Goal: Task Accomplishment & Management: Use online tool/utility

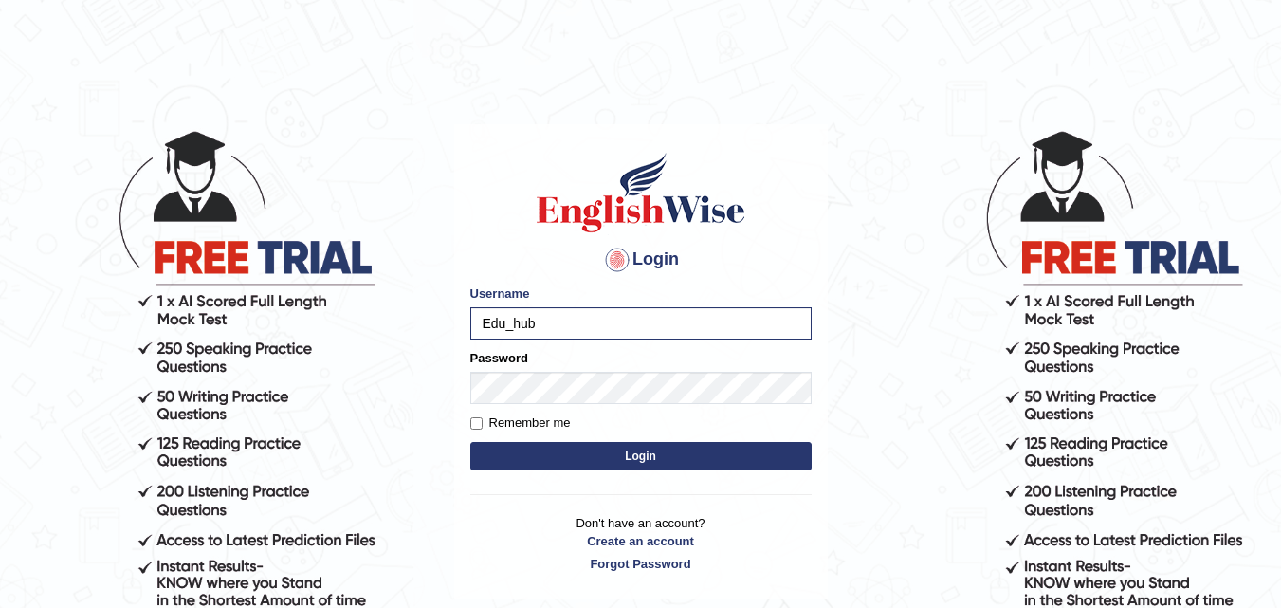
click at [598, 370] on div "Password" at bounding box center [640, 376] width 341 height 55
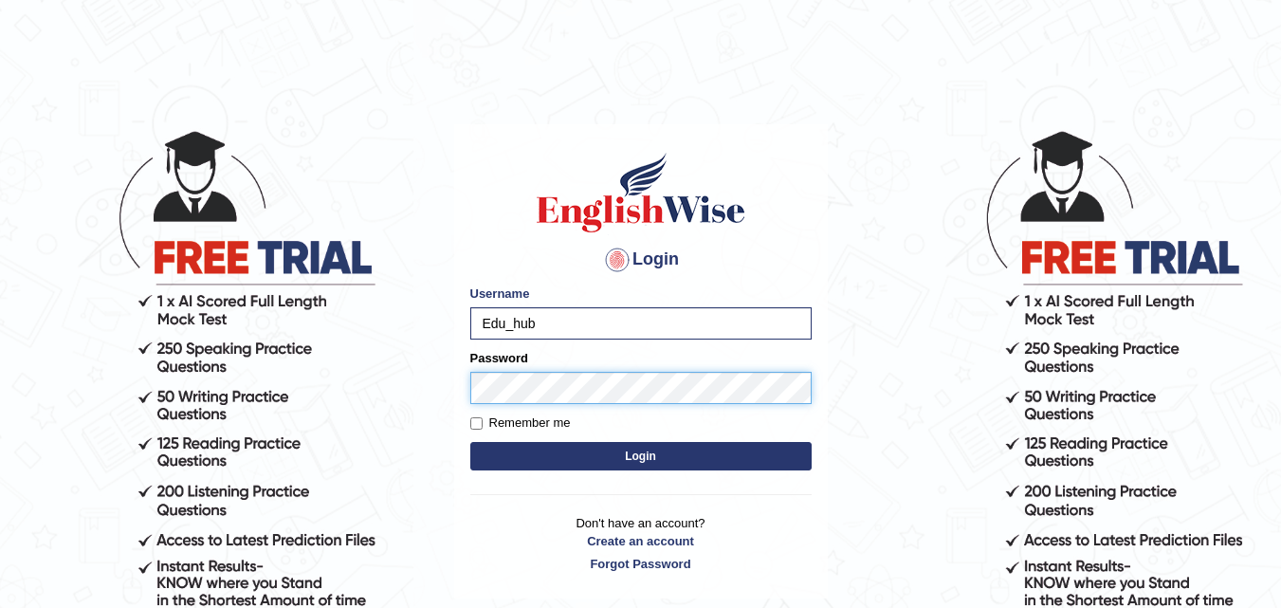
click at [470, 442] on button "Login" at bounding box center [640, 456] width 341 height 28
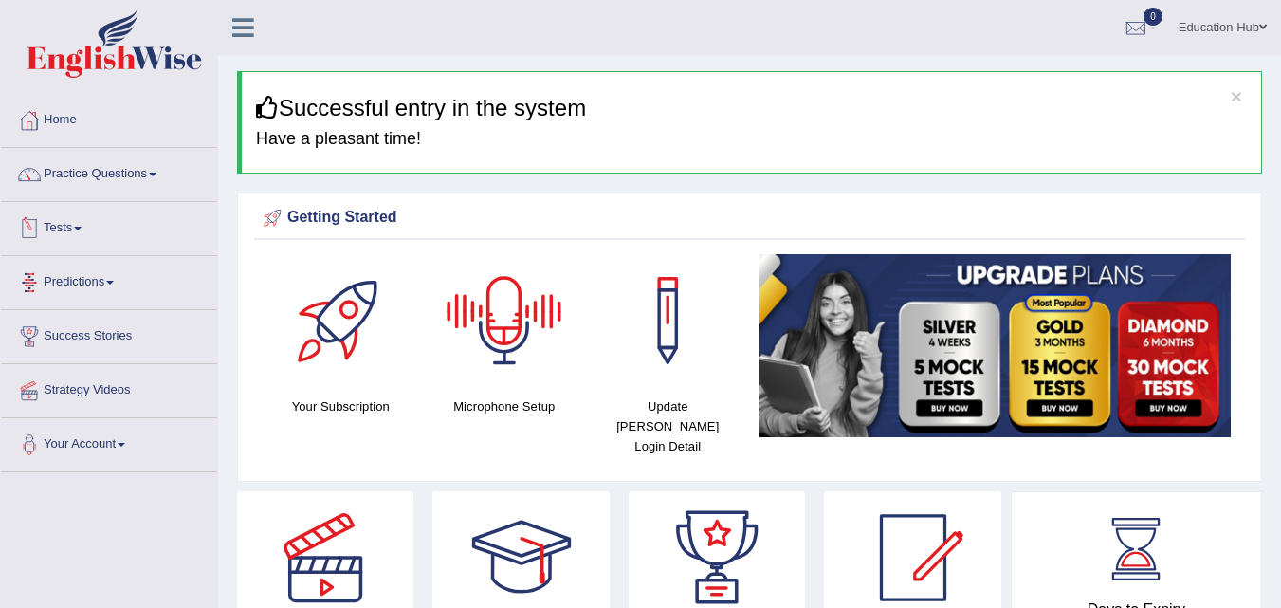
click at [73, 237] on link "Tests" at bounding box center [109, 225] width 216 height 47
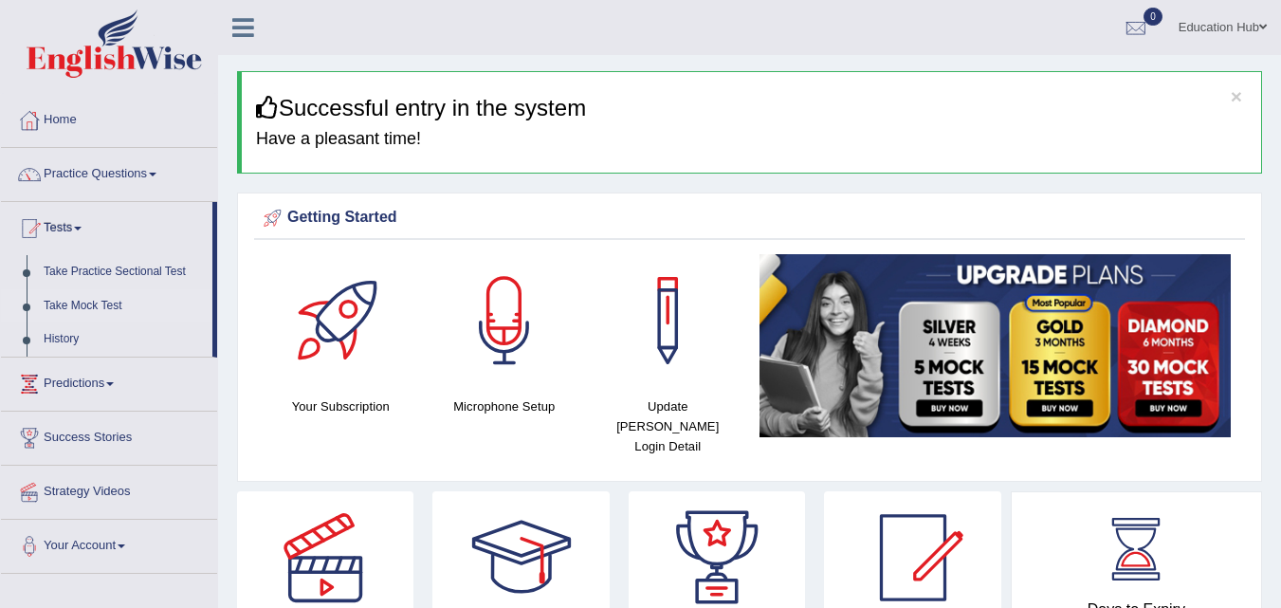
click at [93, 307] on link "Take Mock Test" at bounding box center [123, 306] width 177 height 34
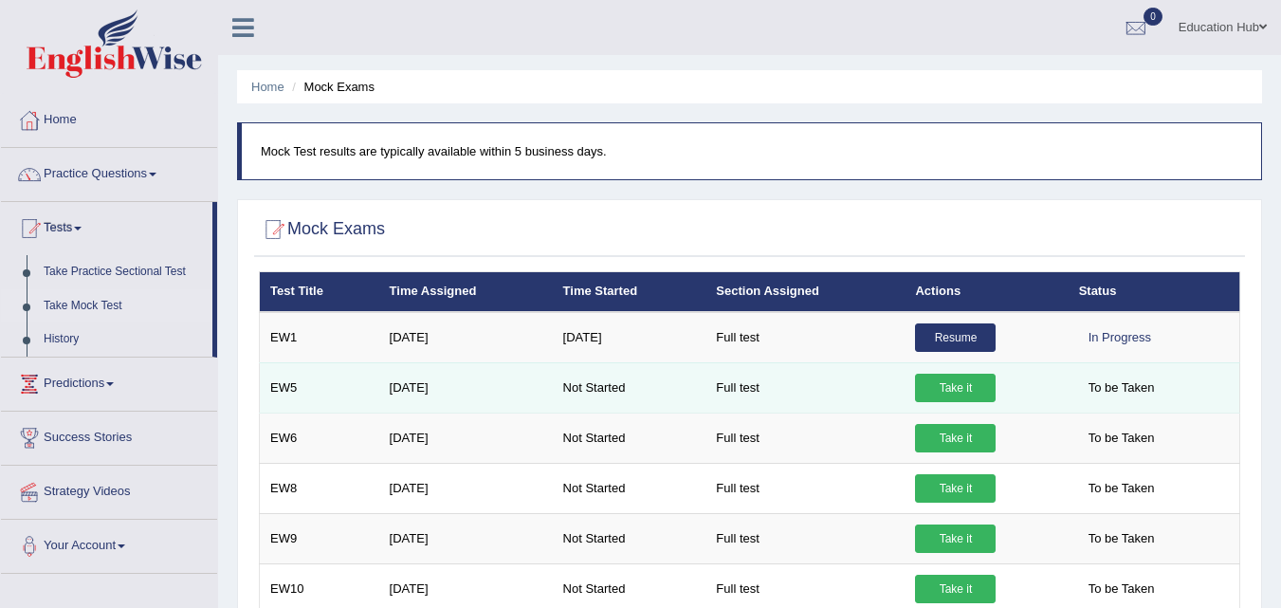
click at [949, 380] on link "Take it" at bounding box center [955, 388] width 81 height 28
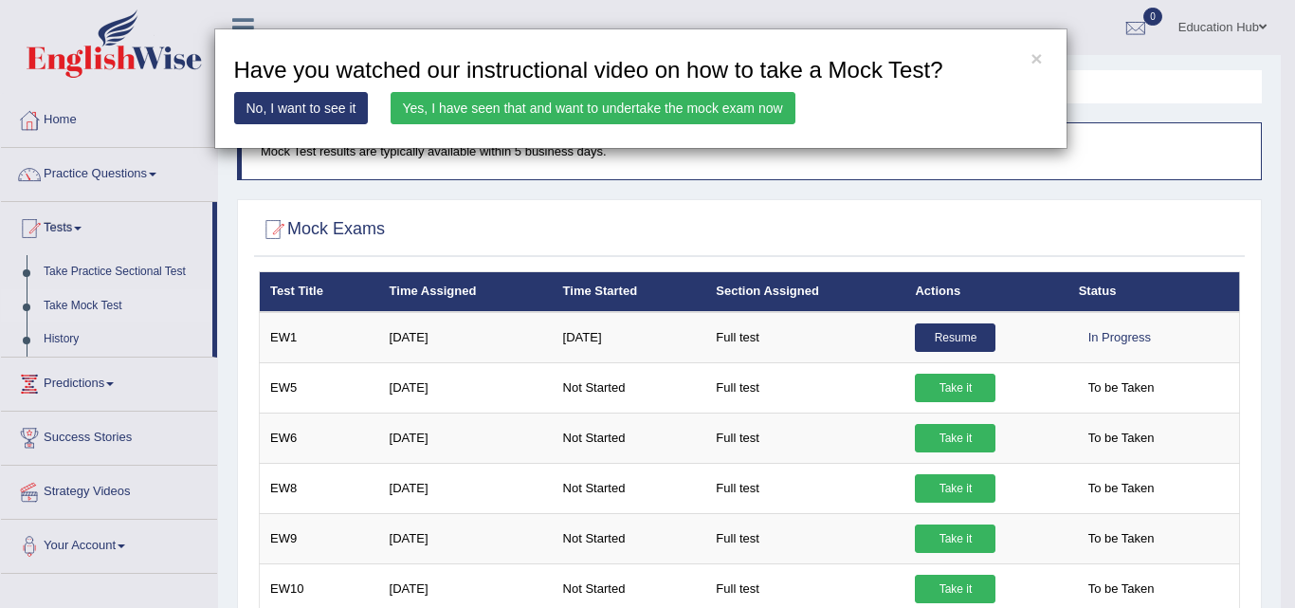
click at [513, 108] on link "Yes, I have seen that and want to undertake the mock exam now" at bounding box center [593, 108] width 405 height 32
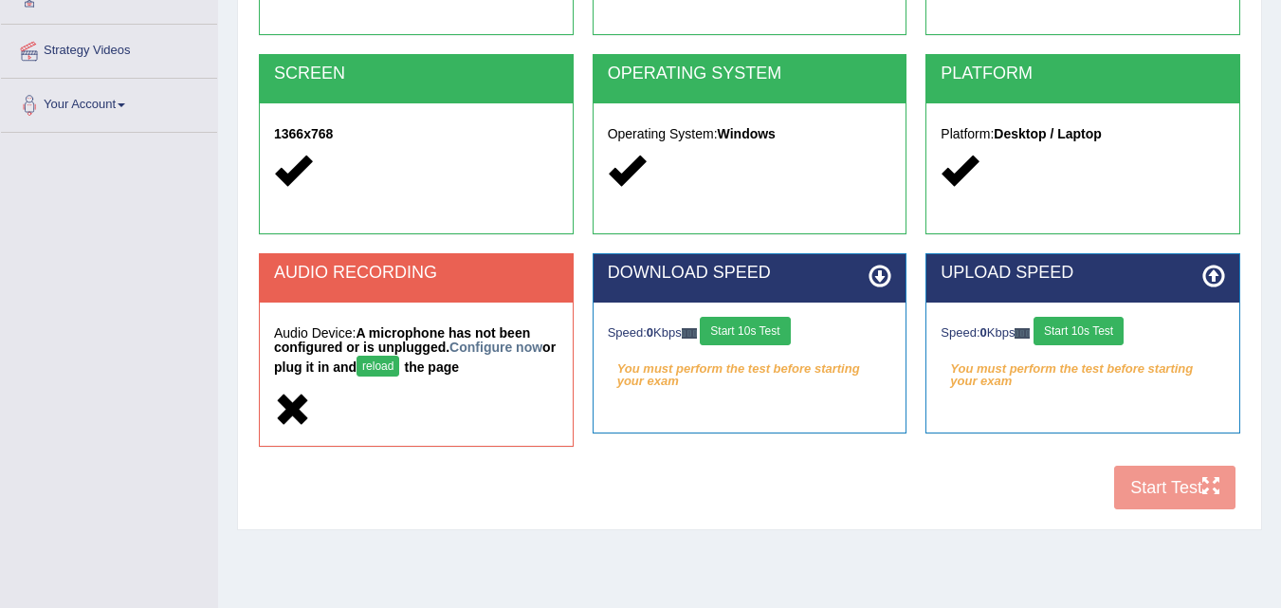
scroll to position [341, 0]
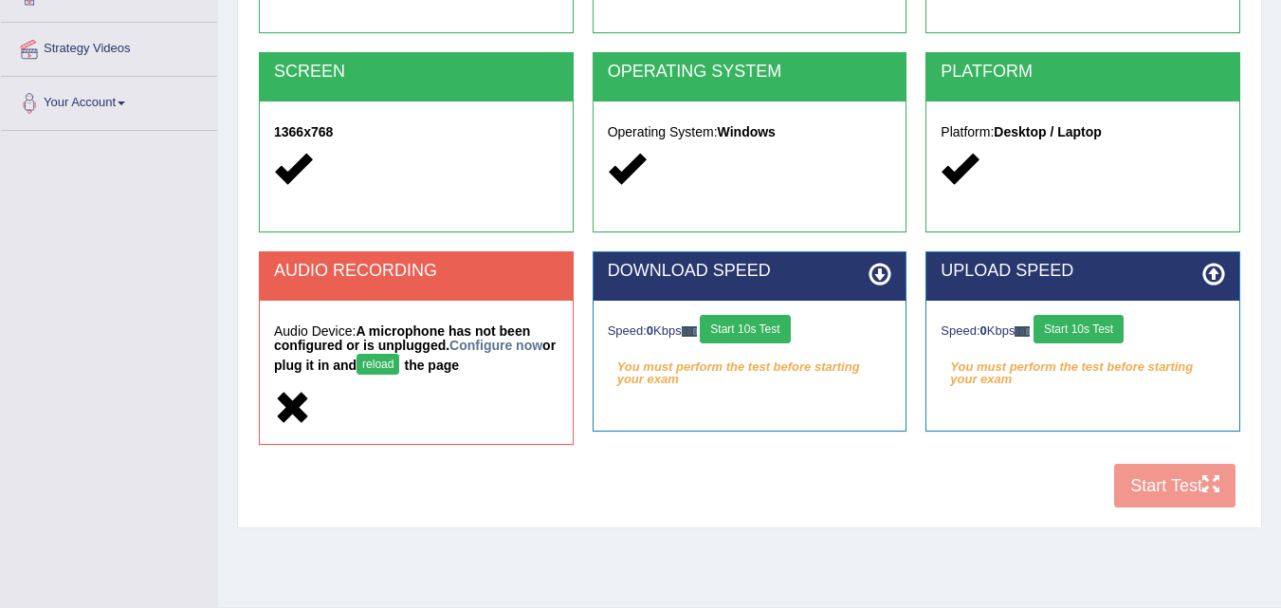
click at [388, 362] on button "reload" at bounding box center [378, 364] width 43 height 21
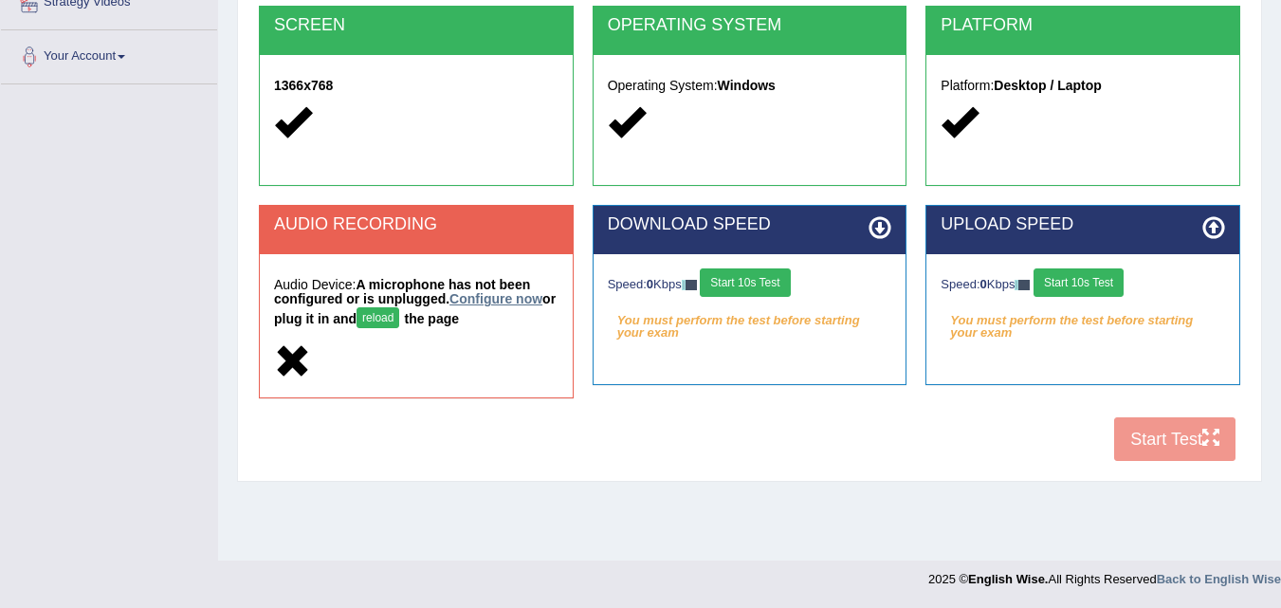
click at [485, 300] on link "Configure now" at bounding box center [495, 298] width 93 height 15
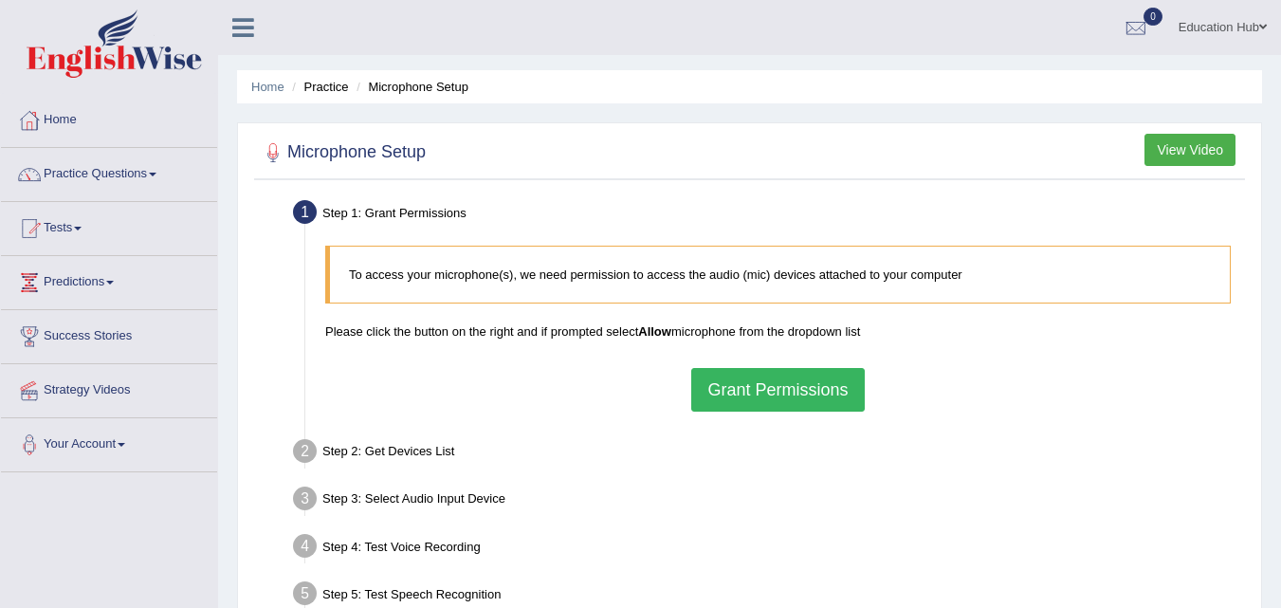
click at [802, 402] on button "Grant Permissions" at bounding box center [777, 390] width 173 height 44
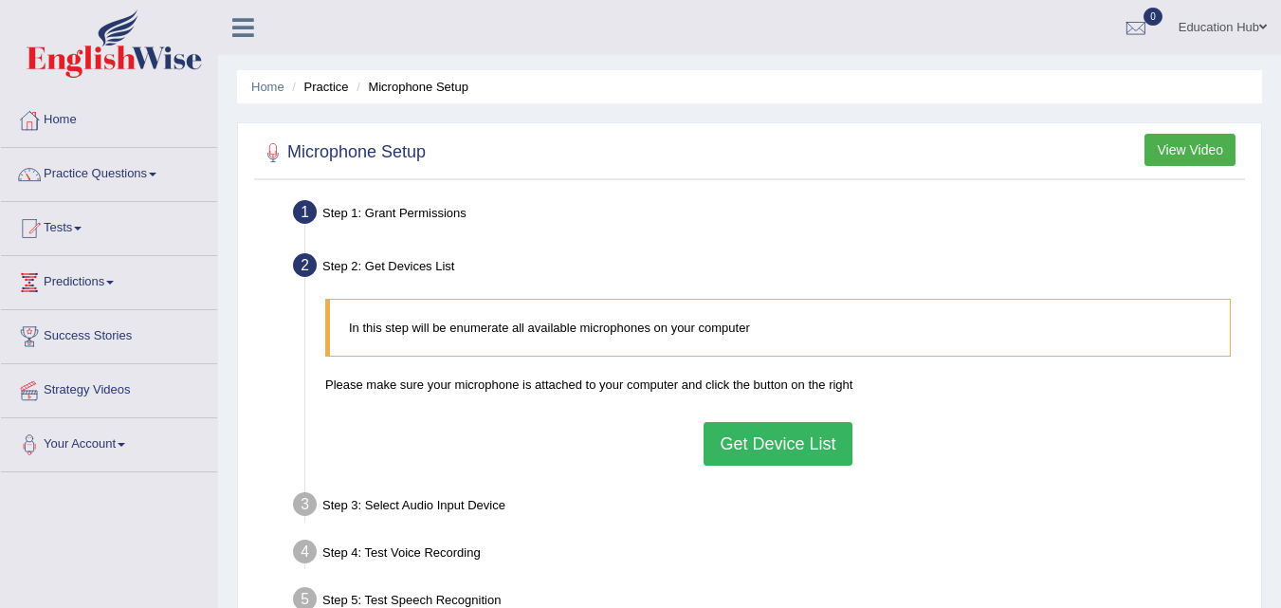
click at [827, 433] on button "Get Device List" at bounding box center [778, 444] width 148 height 44
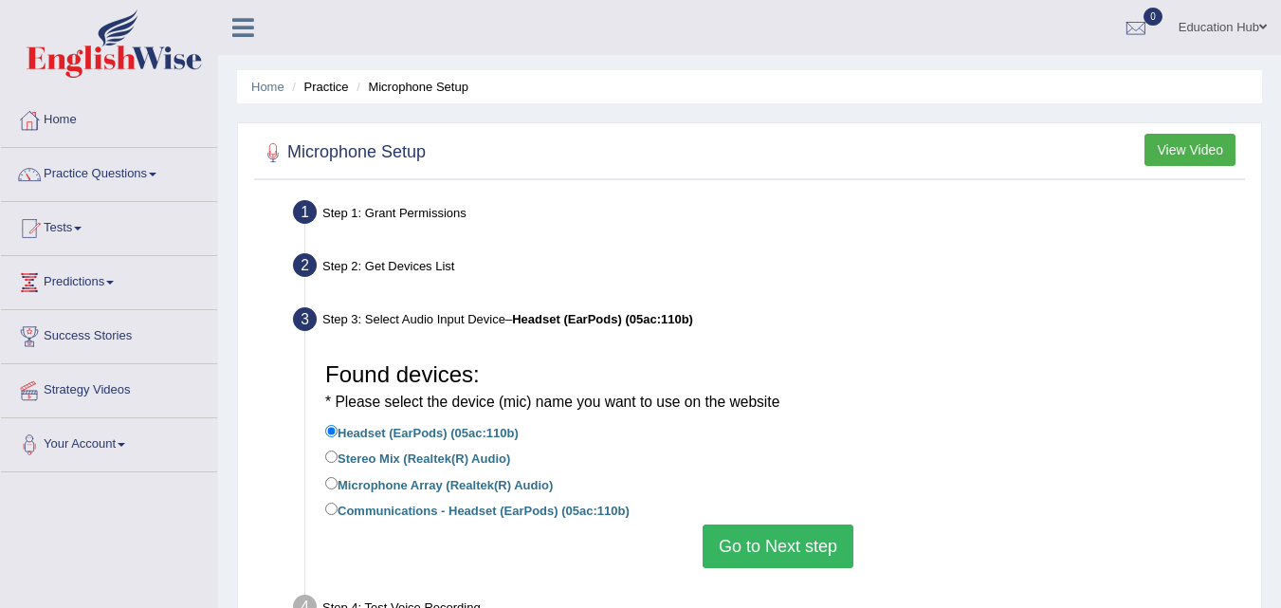
click at [800, 536] on button "Go to Next step" at bounding box center [778, 546] width 151 height 44
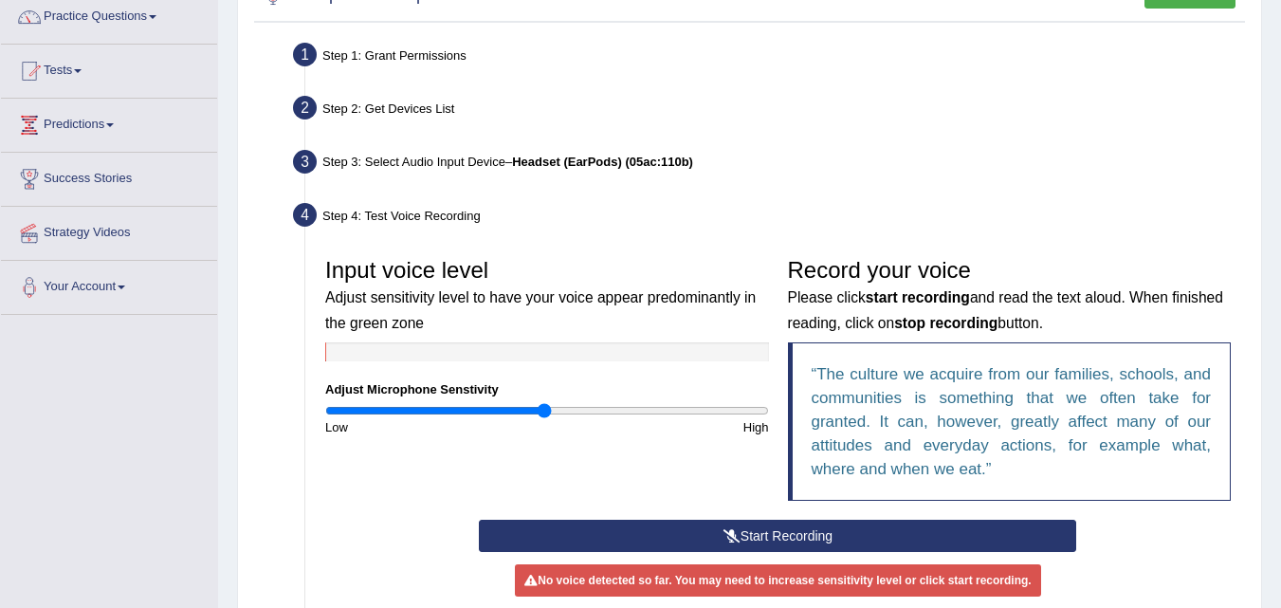
scroll to position [190, 0]
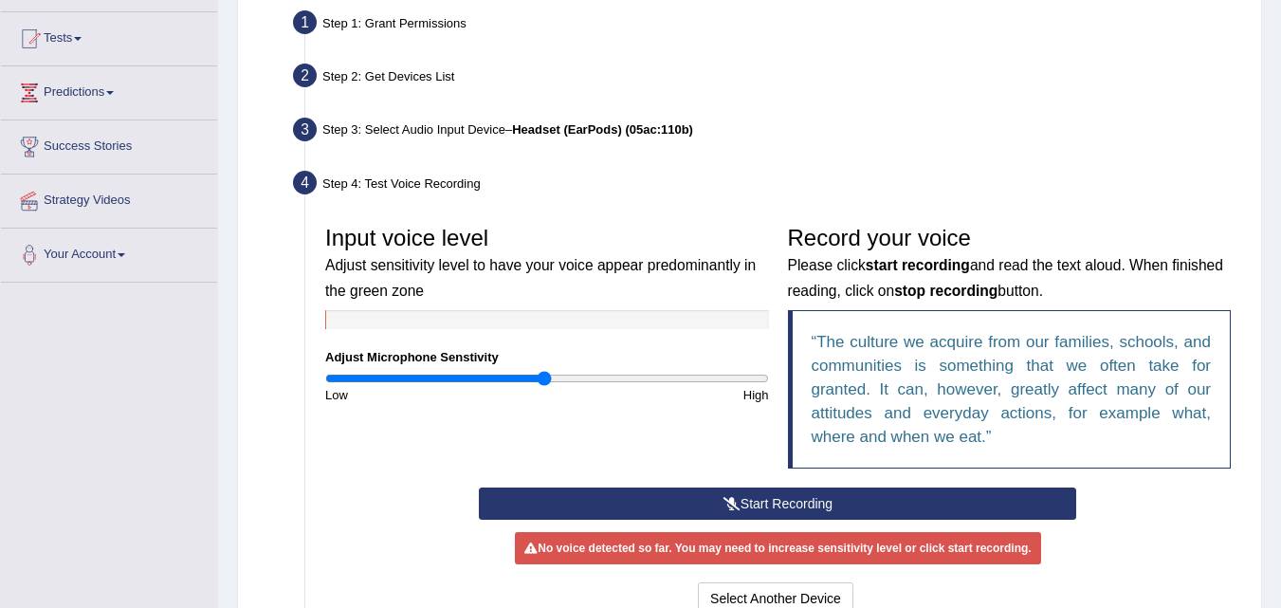
click at [828, 504] on button "Start Recording" at bounding box center [777, 503] width 597 height 32
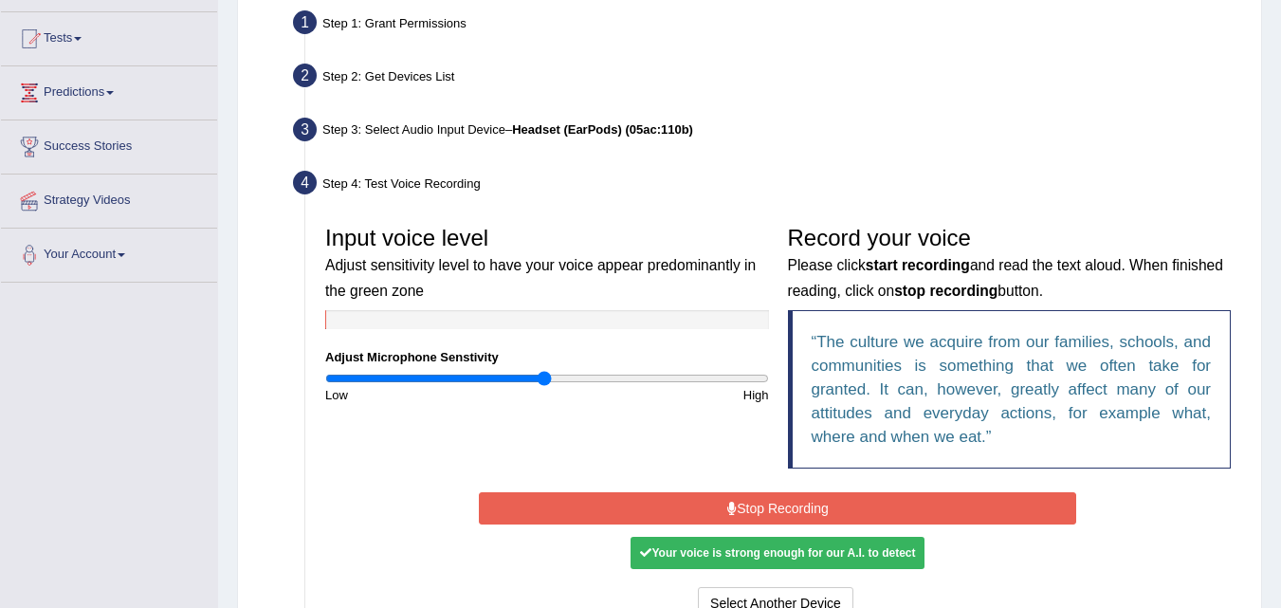
click at [816, 500] on button "Stop Recording" at bounding box center [777, 508] width 597 height 32
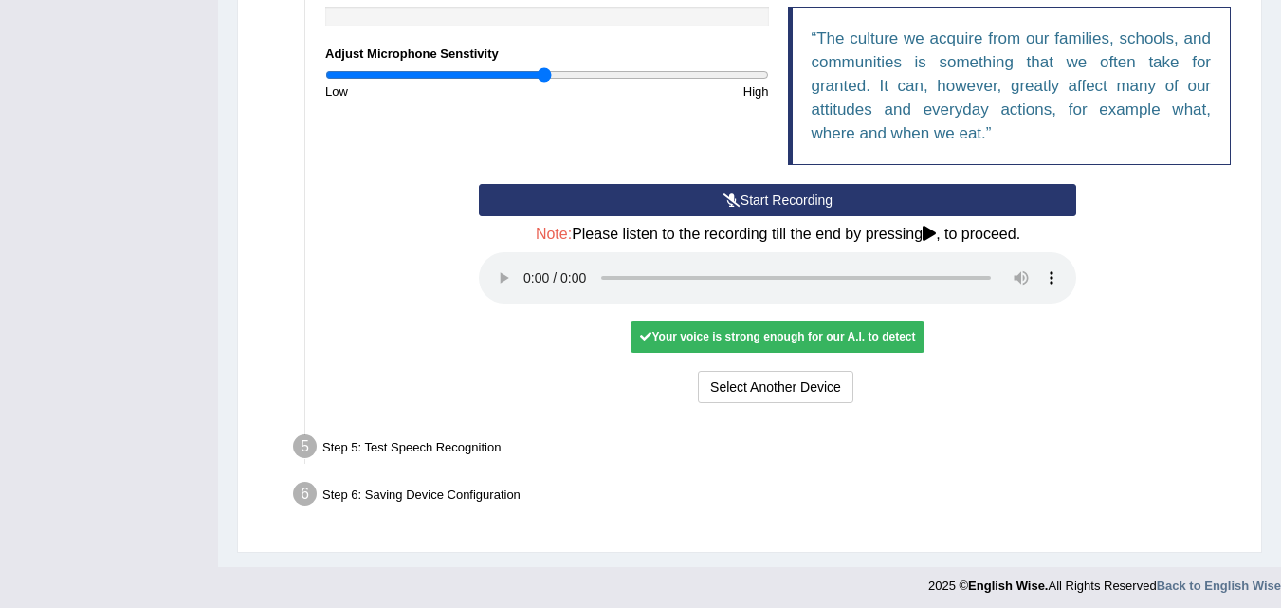
scroll to position [500, 0]
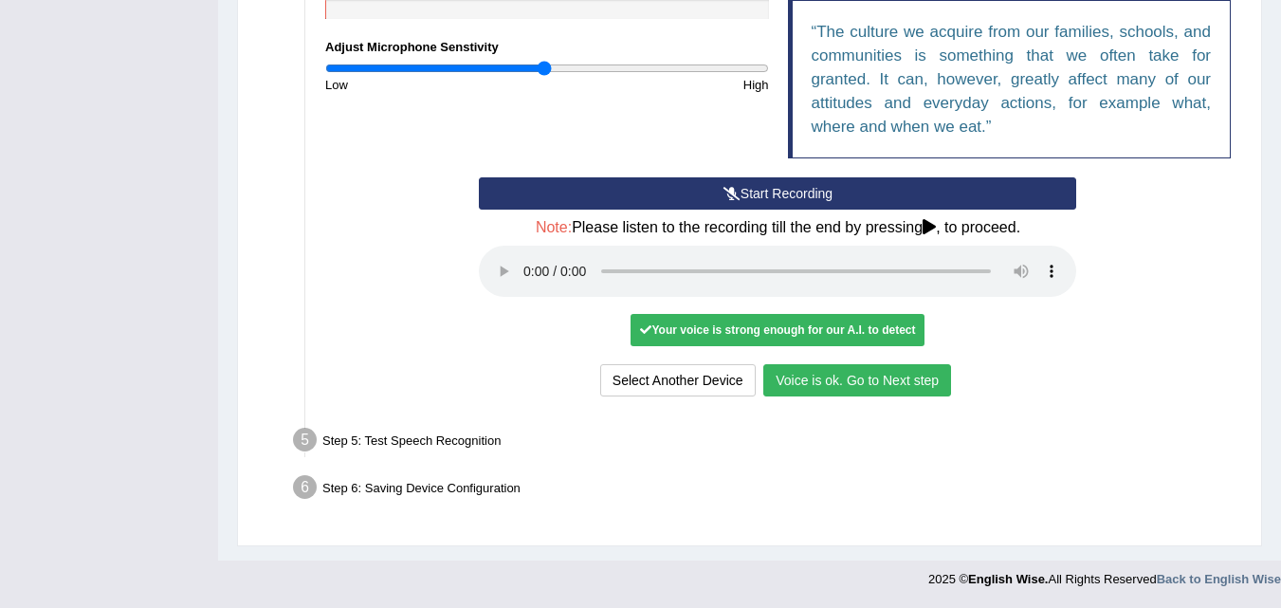
click at [892, 376] on button "Voice is ok. Go to Next step" at bounding box center [857, 380] width 188 height 32
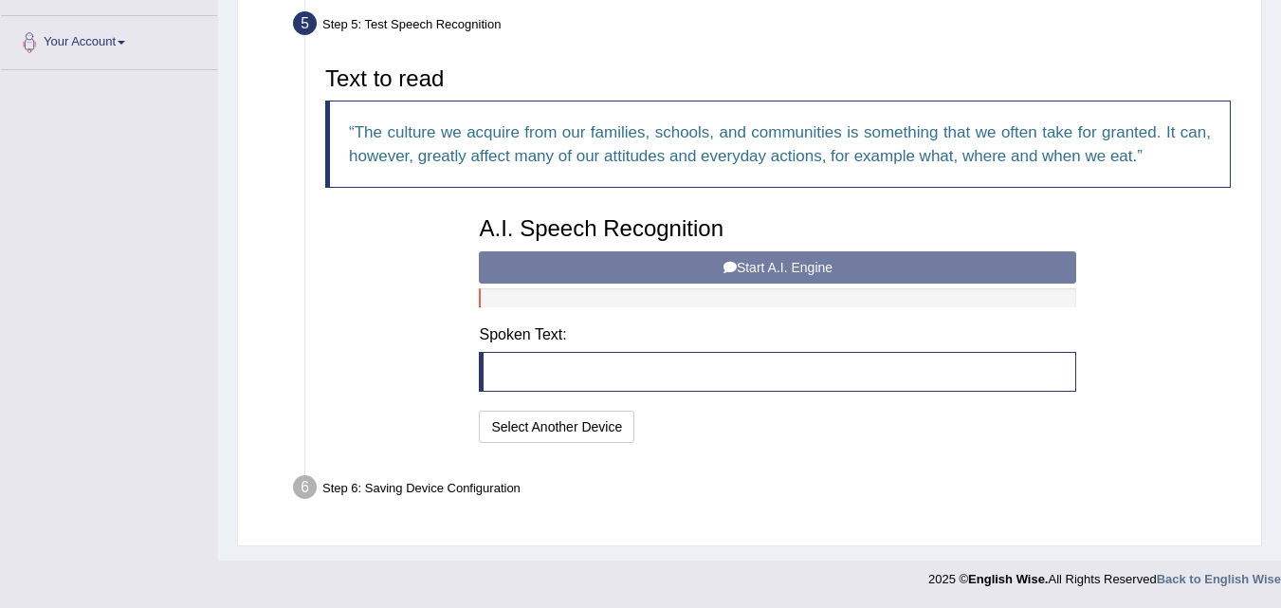
scroll to position [402, 0]
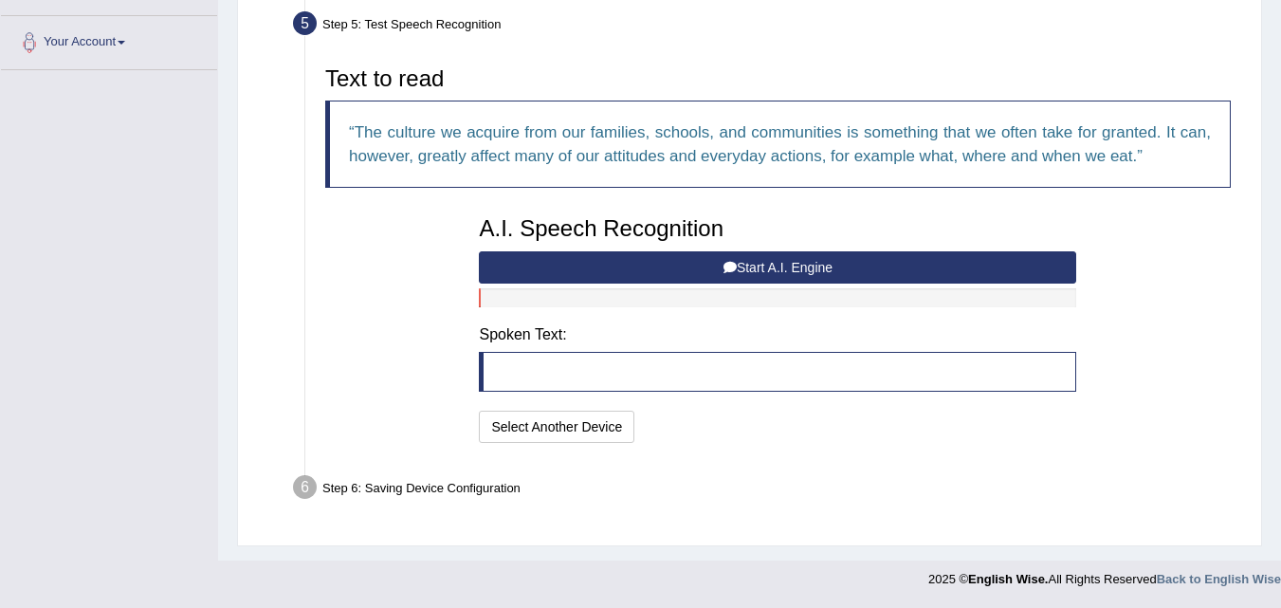
click at [797, 258] on button "Start A.I. Engine" at bounding box center [777, 267] width 597 height 32
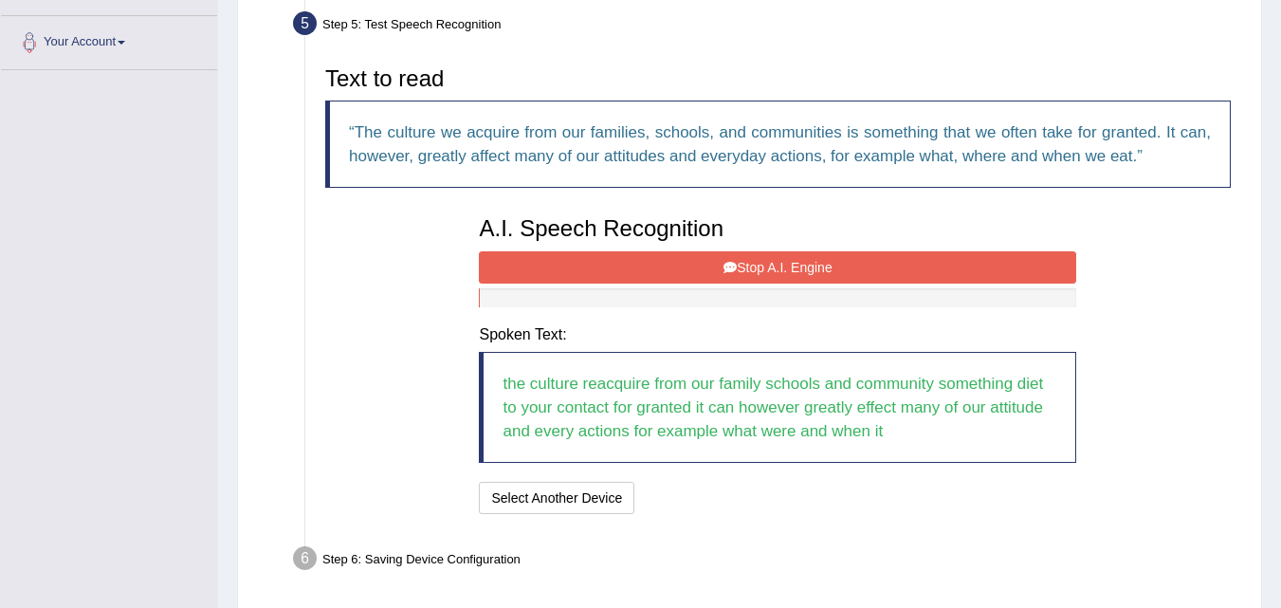
click at [797, 258] on button "Stop A.I. Engine" at bounding box center [777, 267] width 597 height 32
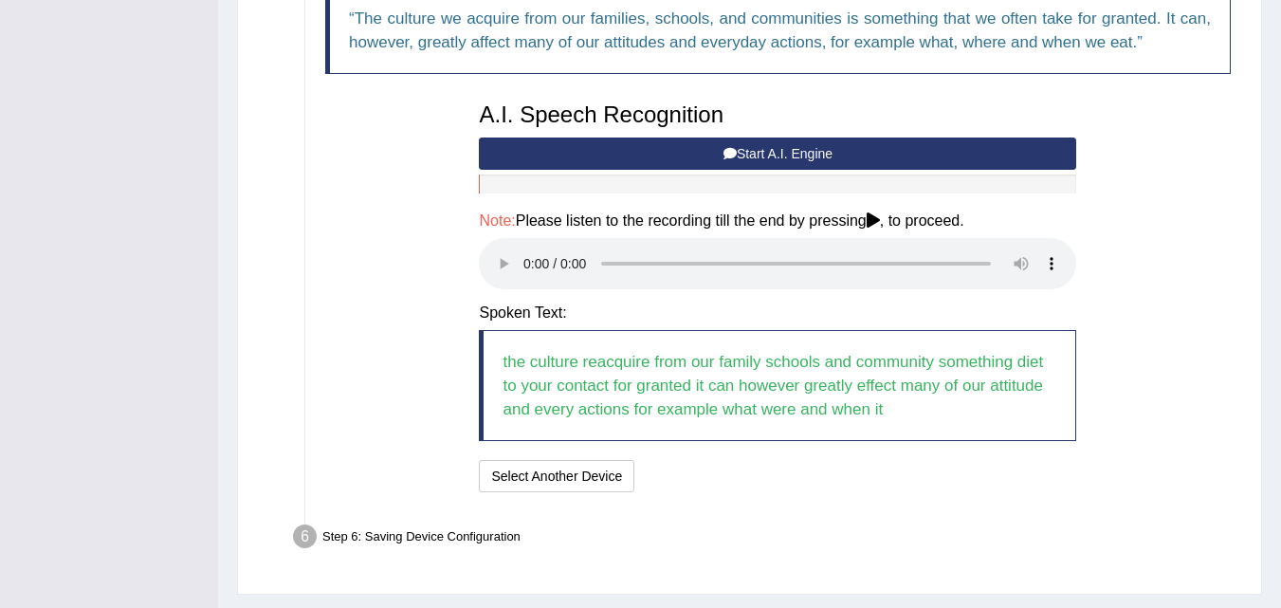
scroll to position [565, 0]
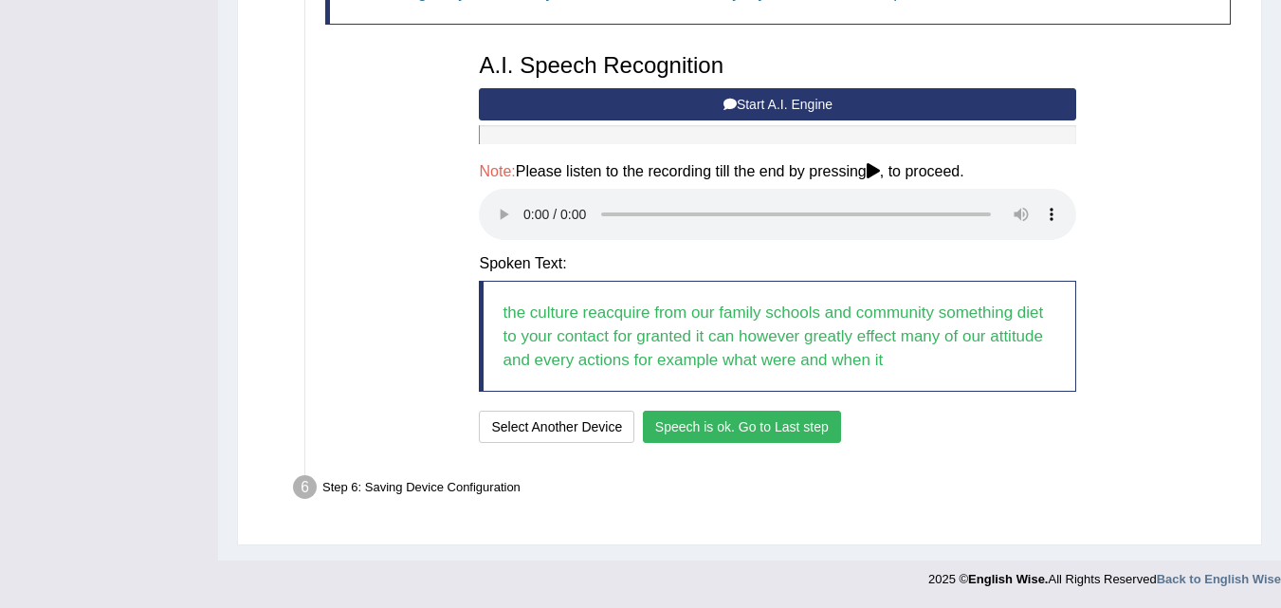
click at [760, 438] on button "Speech is ok. Go to Last step" at bounding box center [742, 427] width 198 height 32
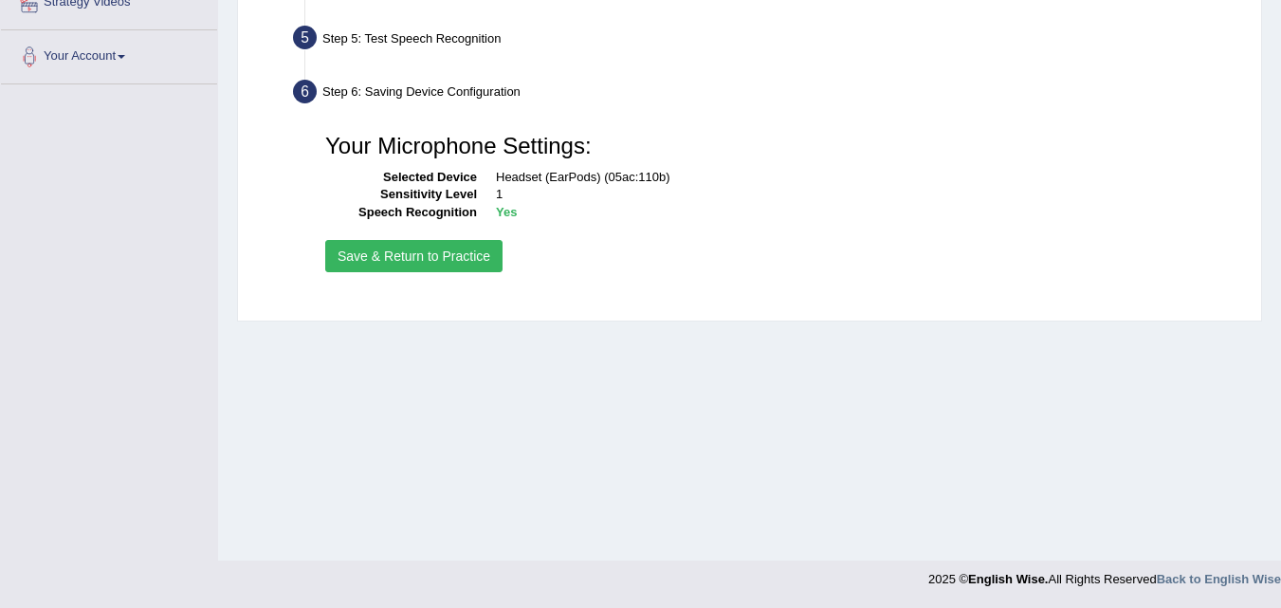
click at [463, 260] on button "Save & Return to Practice" at bounding box center [413, 256] width 177 height 32
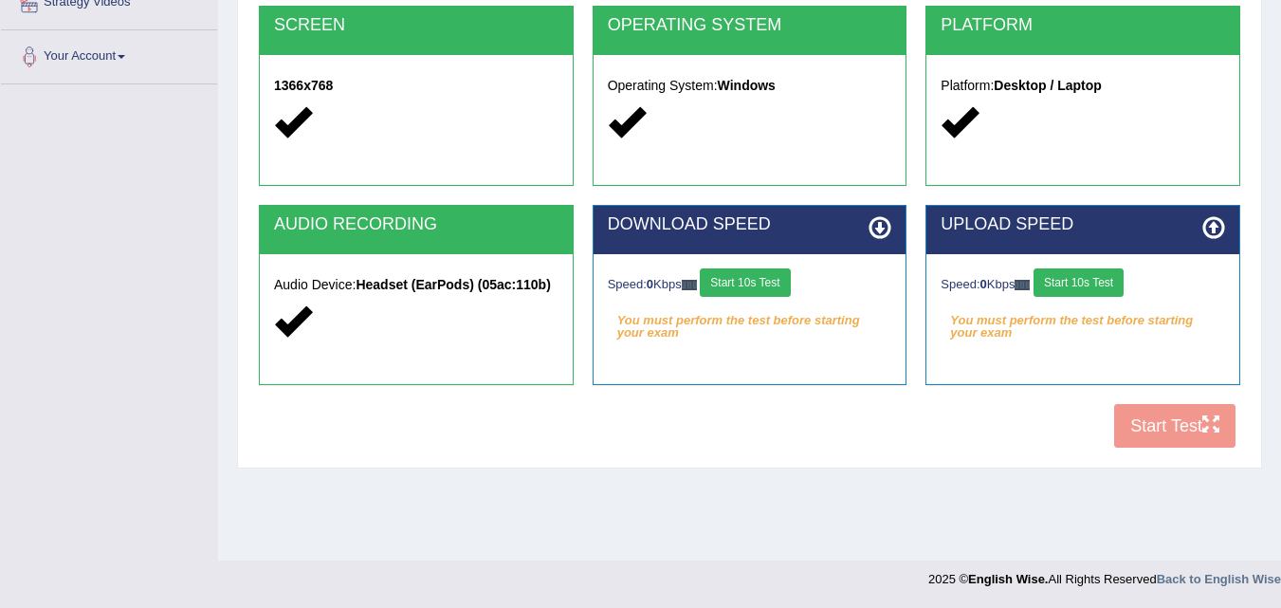
click at [754, 282] on button "Start 10s Test" at bounding box center [745, 282] width 90 height 28
click at [1090, 284] on button "Start 10s Test" at bounding box center [1079, 282] width 90 height 28
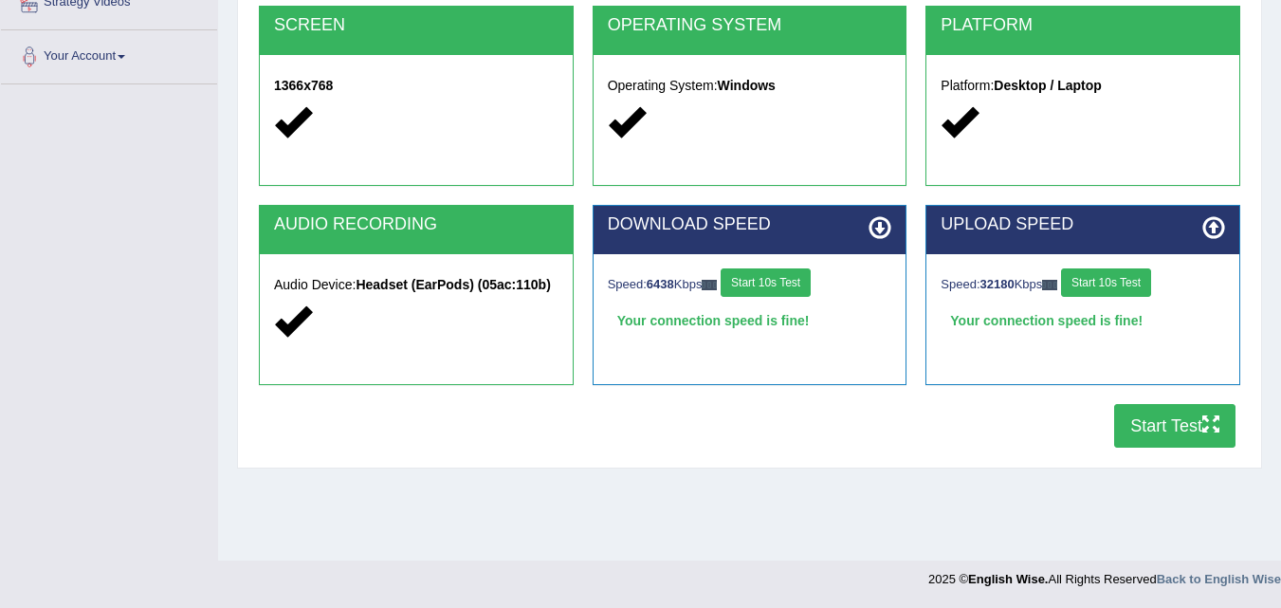
click at [1156, 431] on button "Start Test" at bounding box center [1174, 426] width 121 height 44
